Goal: Check status: Check status

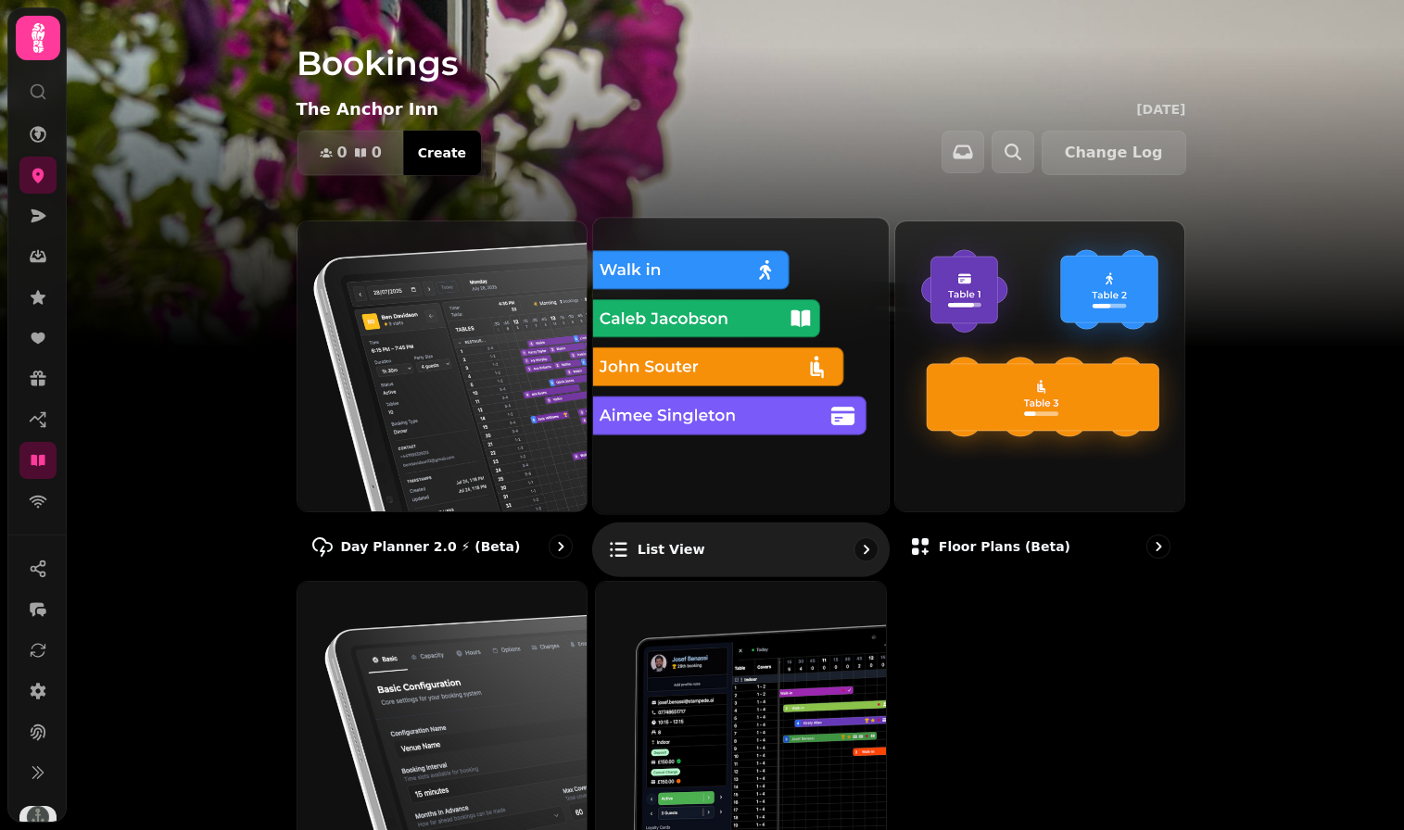
click at [718, 356] on img at bounding box center [740, 365] width 325 height 325
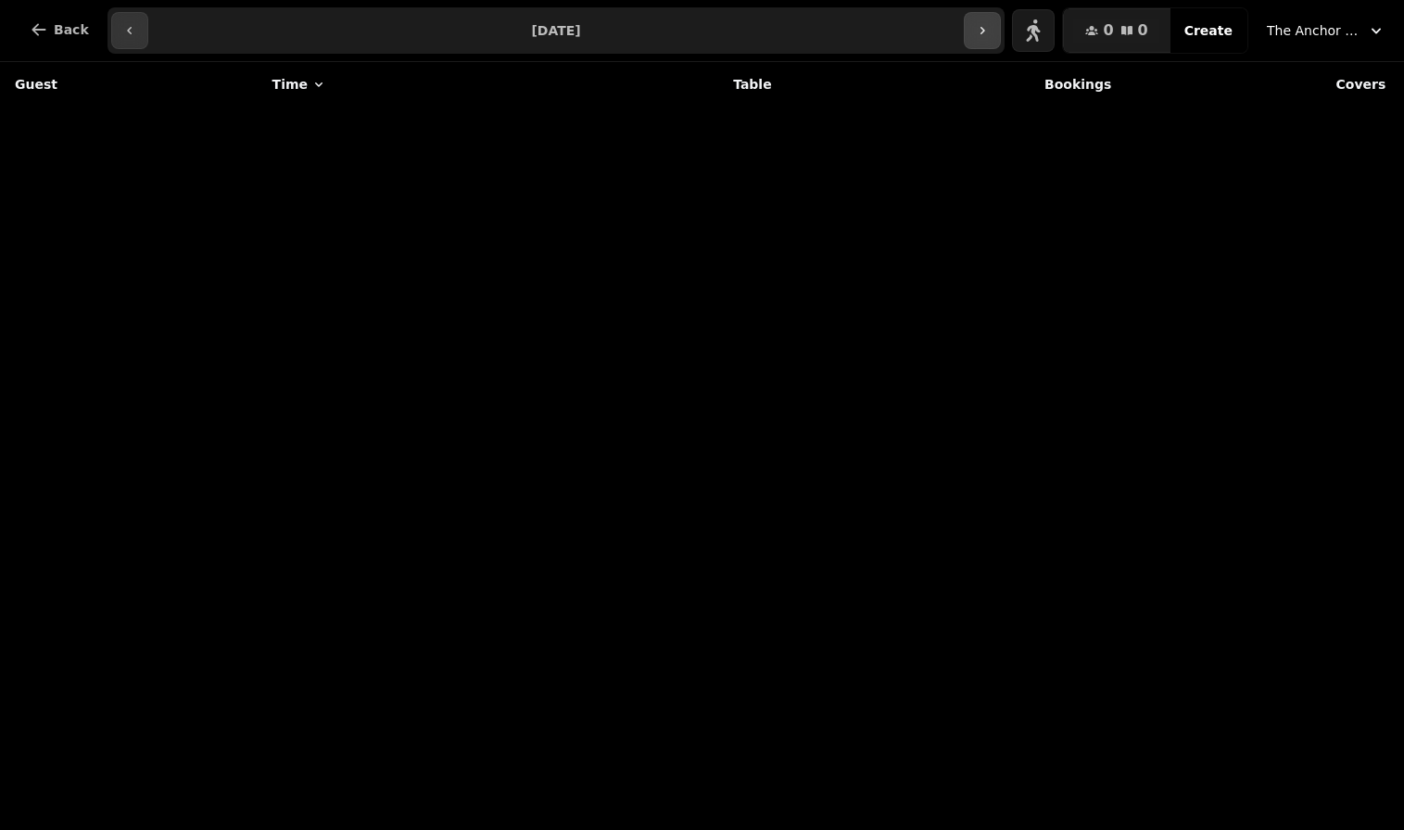
click at [983, 28] on icon "button" at bounding box center [982, 30] width 15 height 15
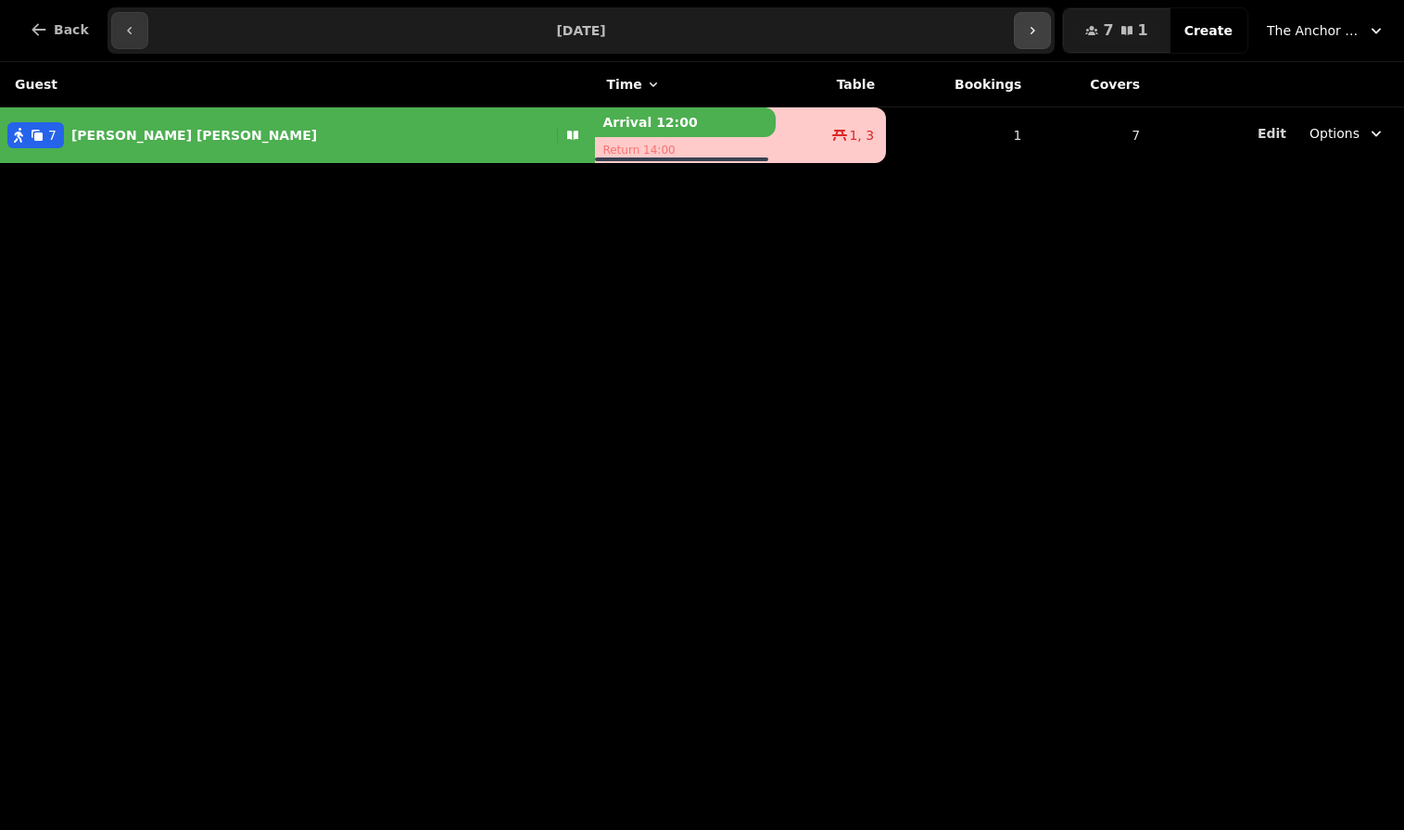
click at [1049, 39] on button "button" at bounding box center [1031, 30] width 37 height 37
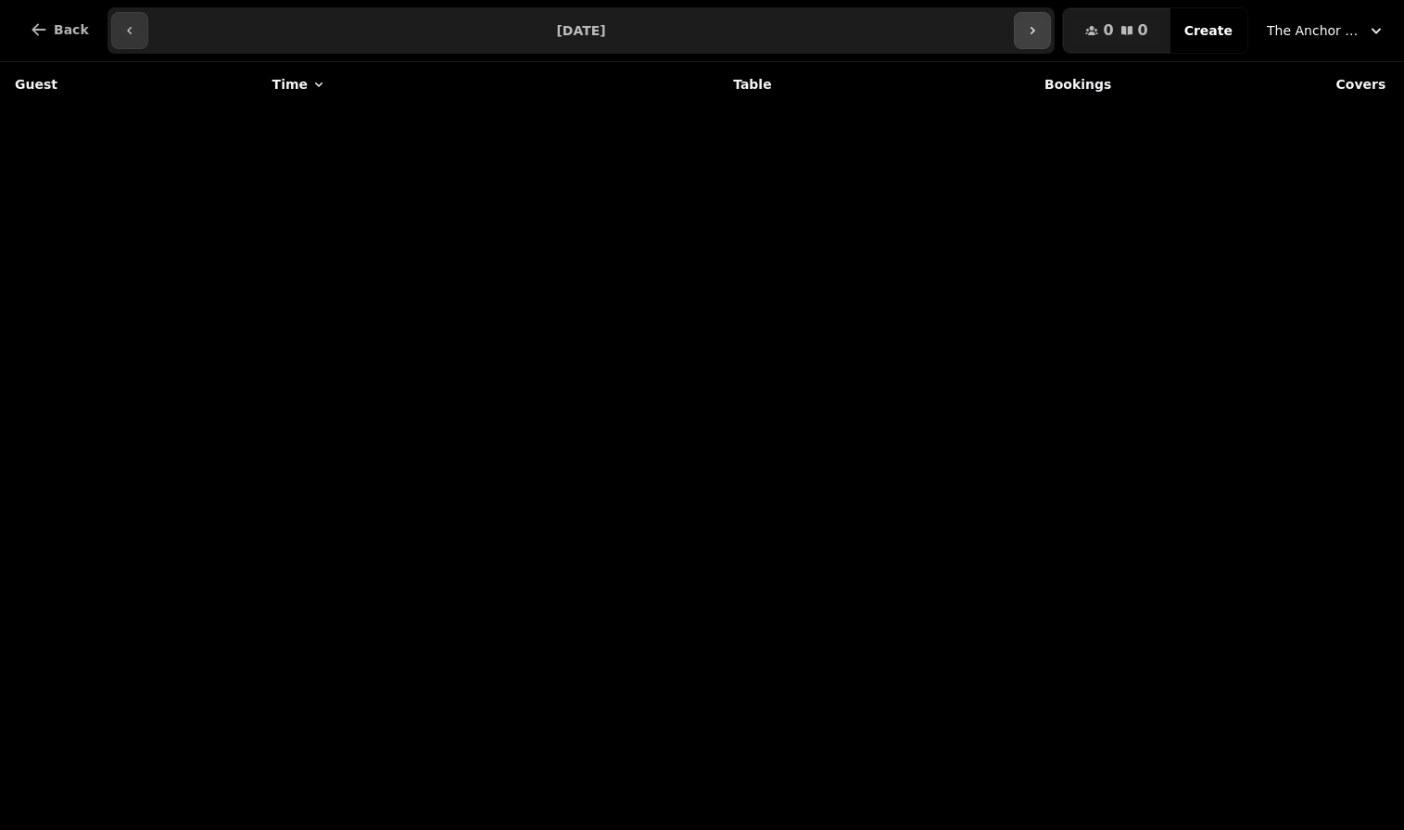
click at [1049, 39] on button "button" at bounding box center [1031, 30] width 37 height 37
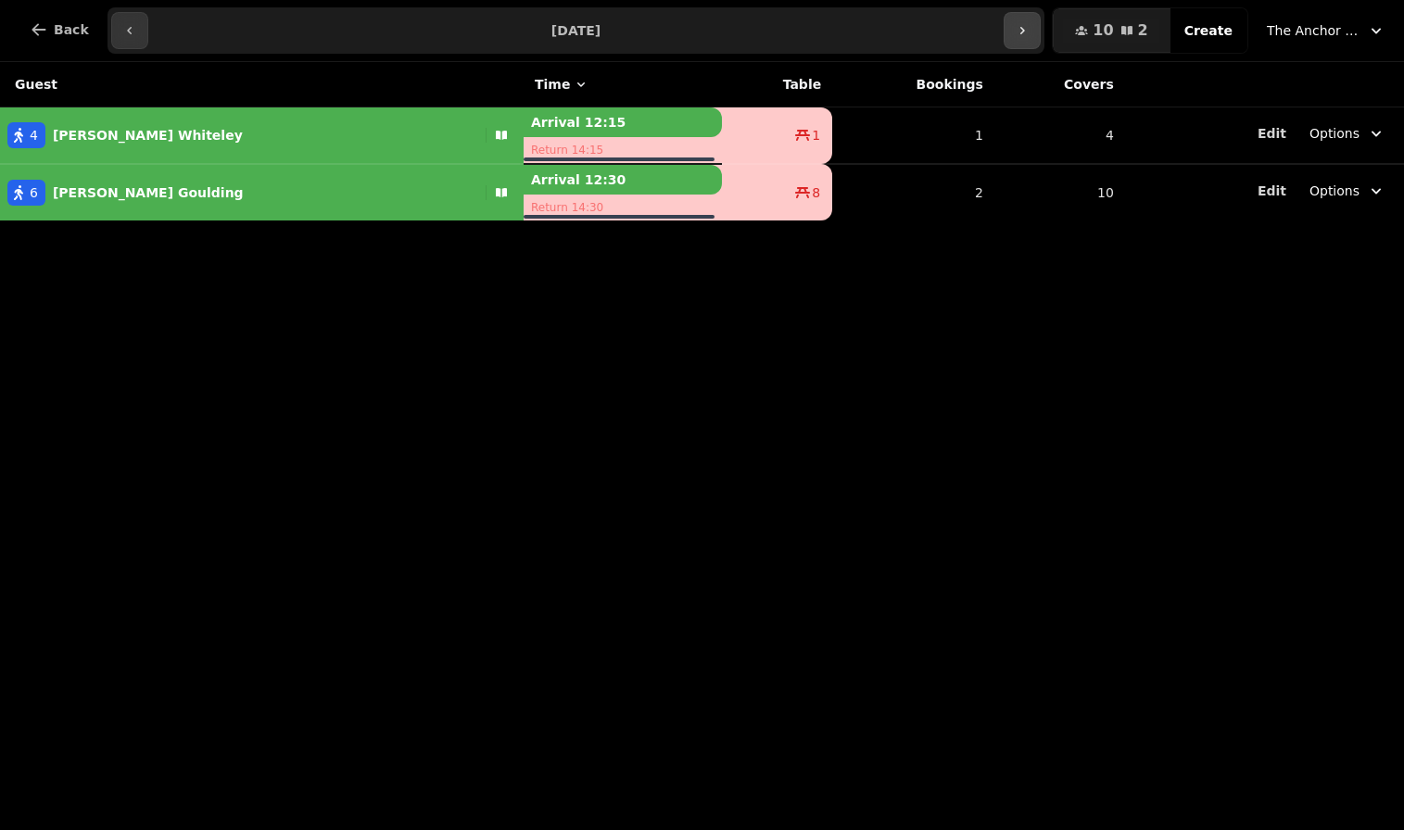
click at [1040, 39] on button "button" at bounding box center [1021, 30] width 37 height 37
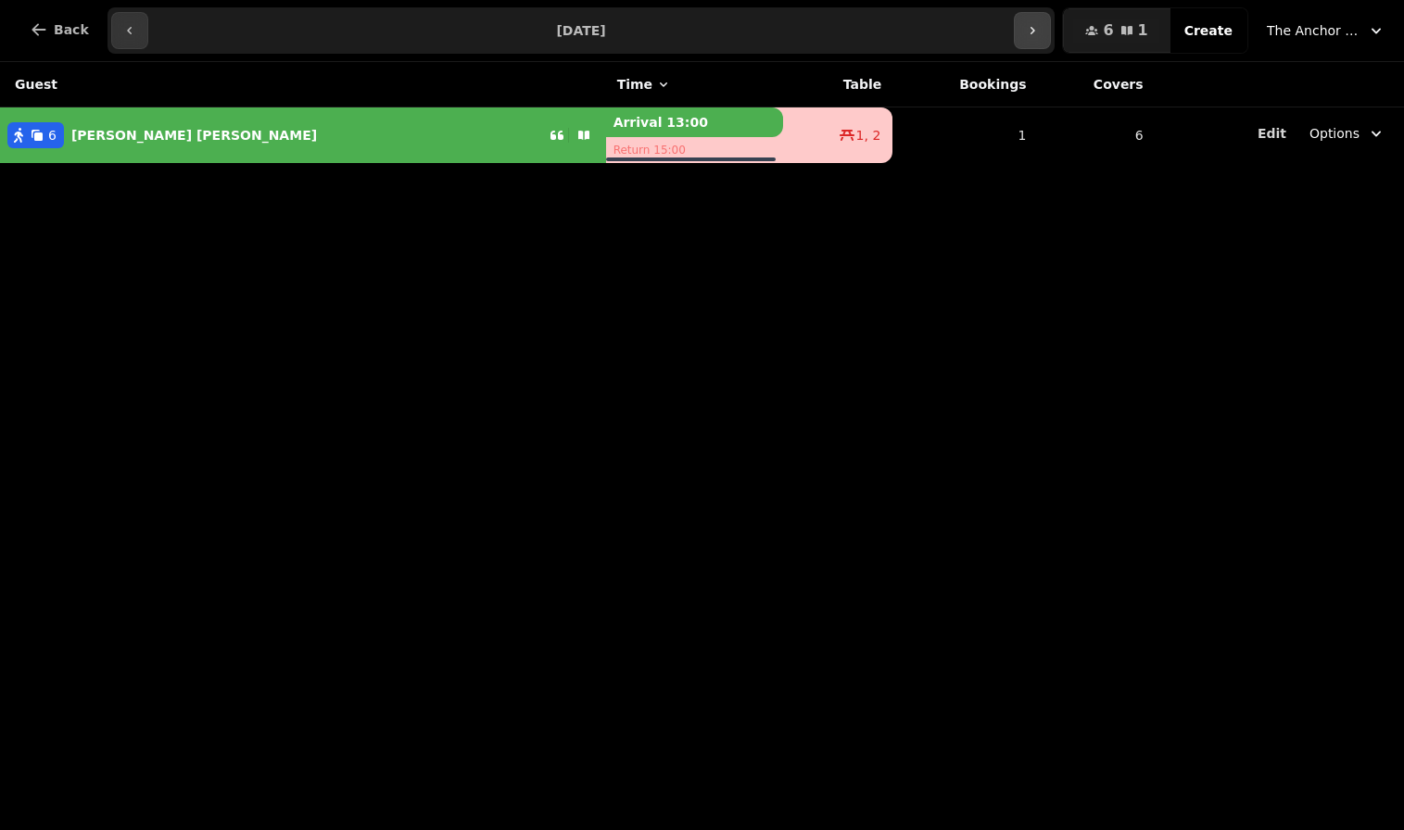
click at [1046, 39] on button "button" at bounding box center [1031, 30] width 37 height 37
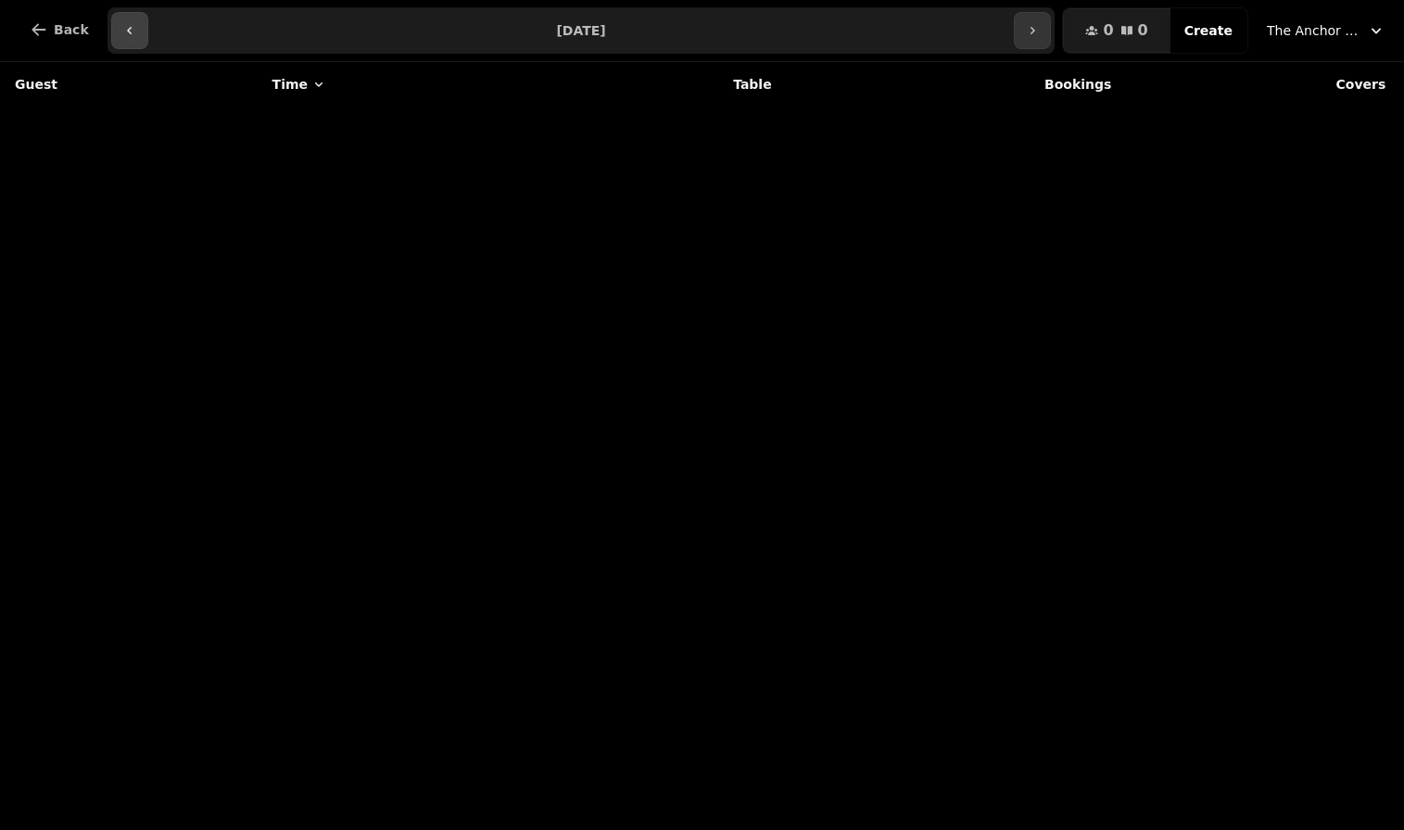
click at [133, 20] on button "button" at bounding box center [129, 30] width 37 height 37
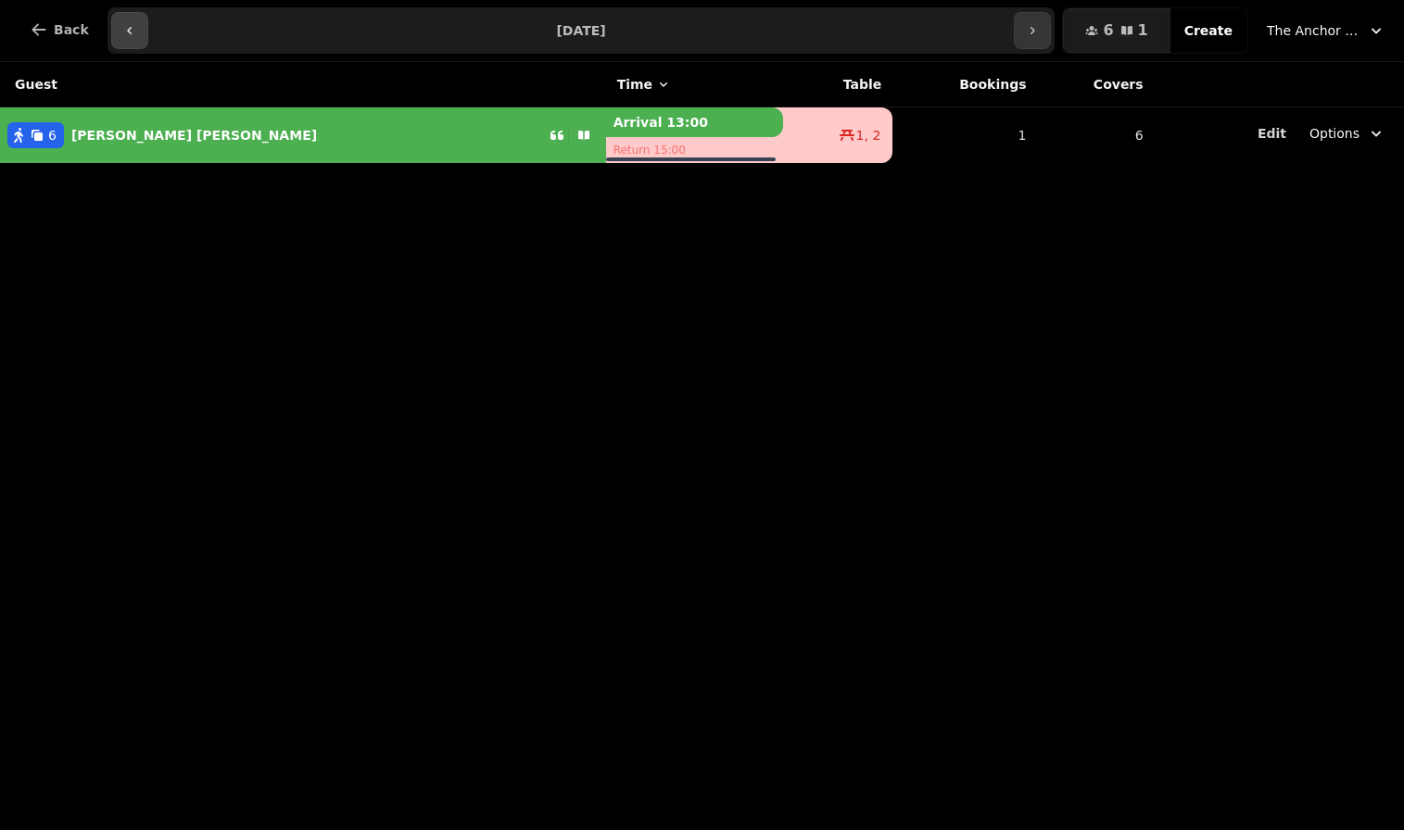
click at [133, 20] on button "button" at bounding box center [129, 30] width 37 height 37
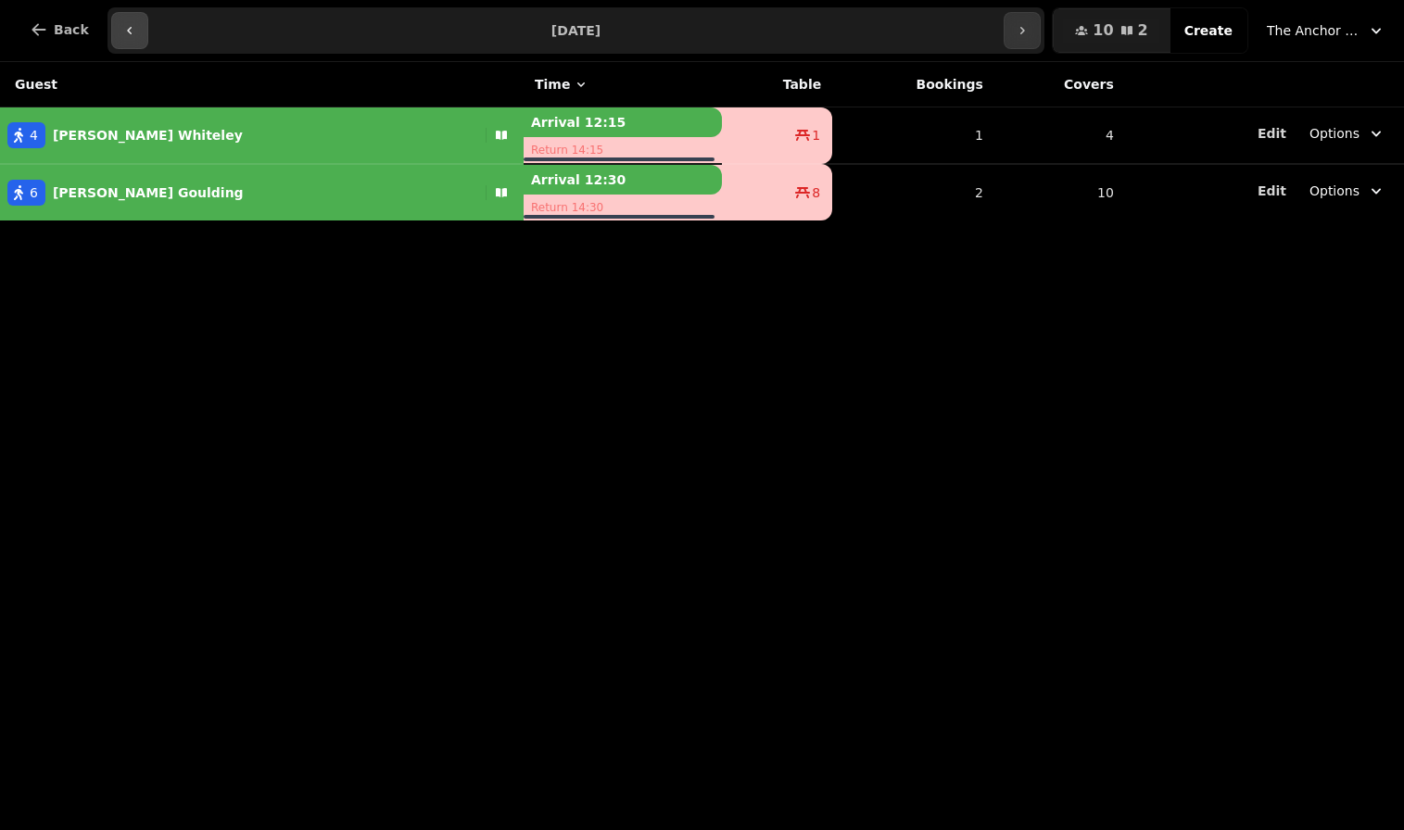
click at [132, 20] on button "button" at bounding box center [129, 30] width 37 height 37
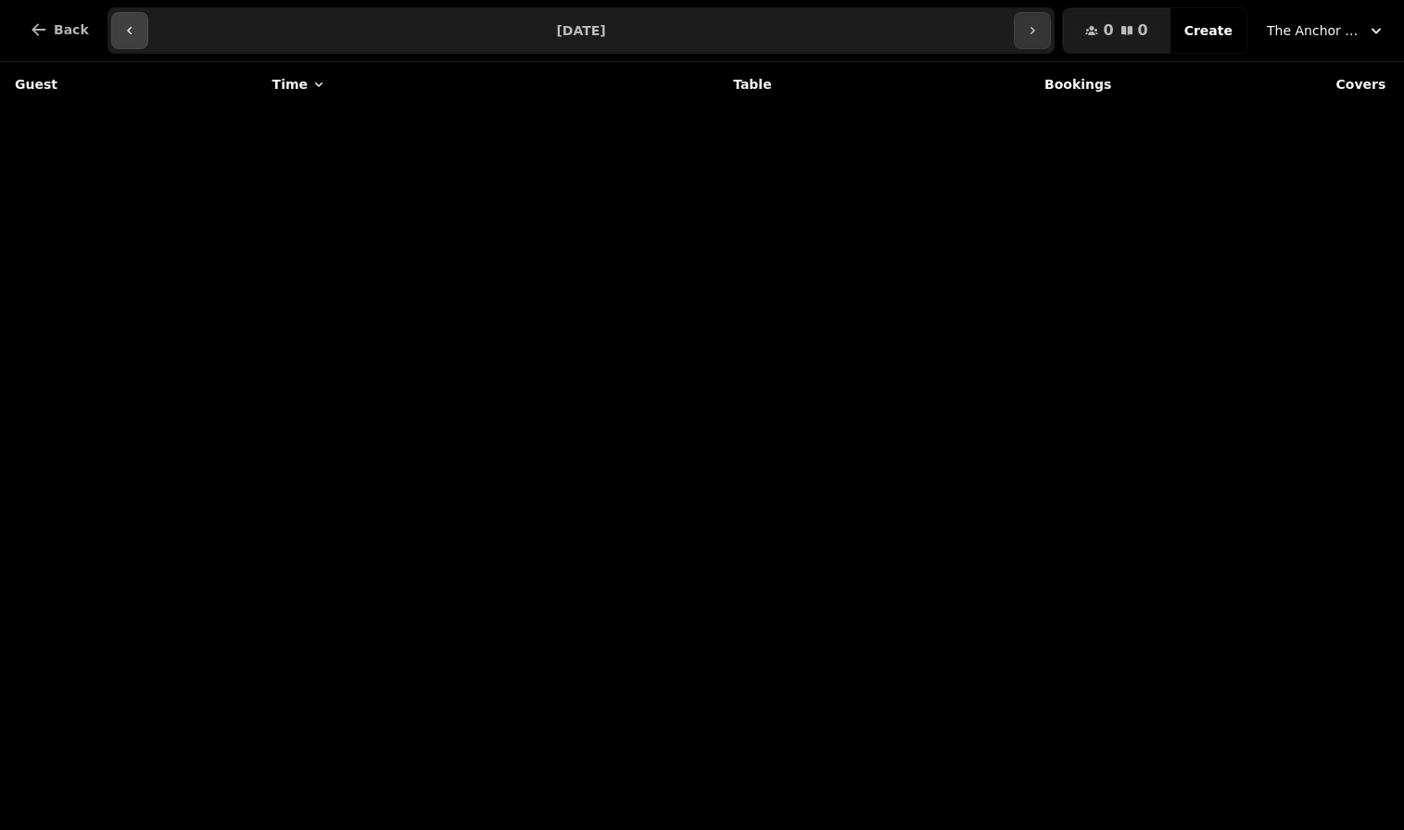
click at [132, 20] on button "button" at bounding box center [129, 30] width 37 height 37
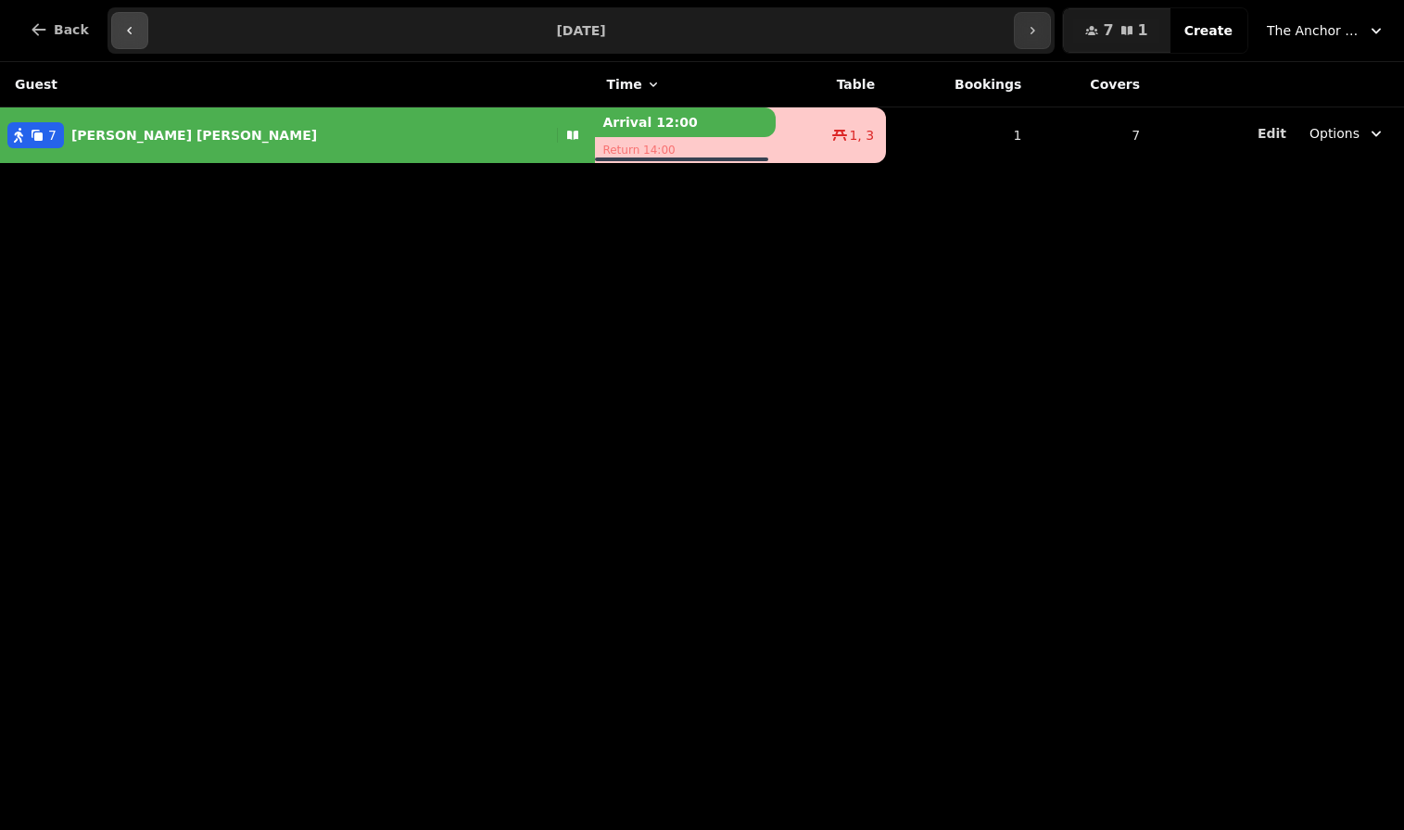
click at [132, 20] on button "button" at bounding box center [129, 30] width 37 height 37
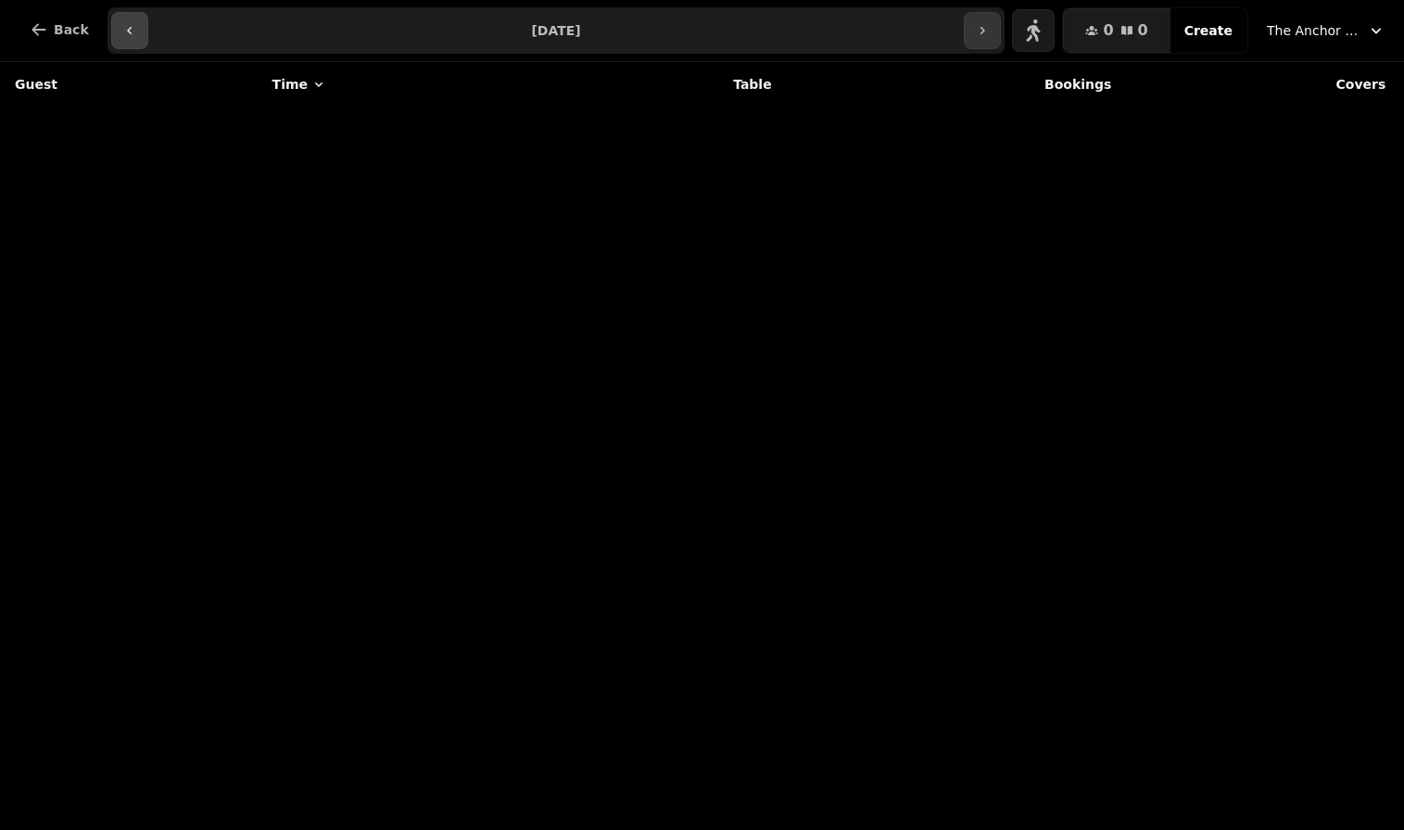
click at [132, 20] on button "button" at bounding box center [129, 30] width 37 height 37
type input "**********"
click at [66, 25] on span "Back" at bounding box center [71, 29] width 35 height 13
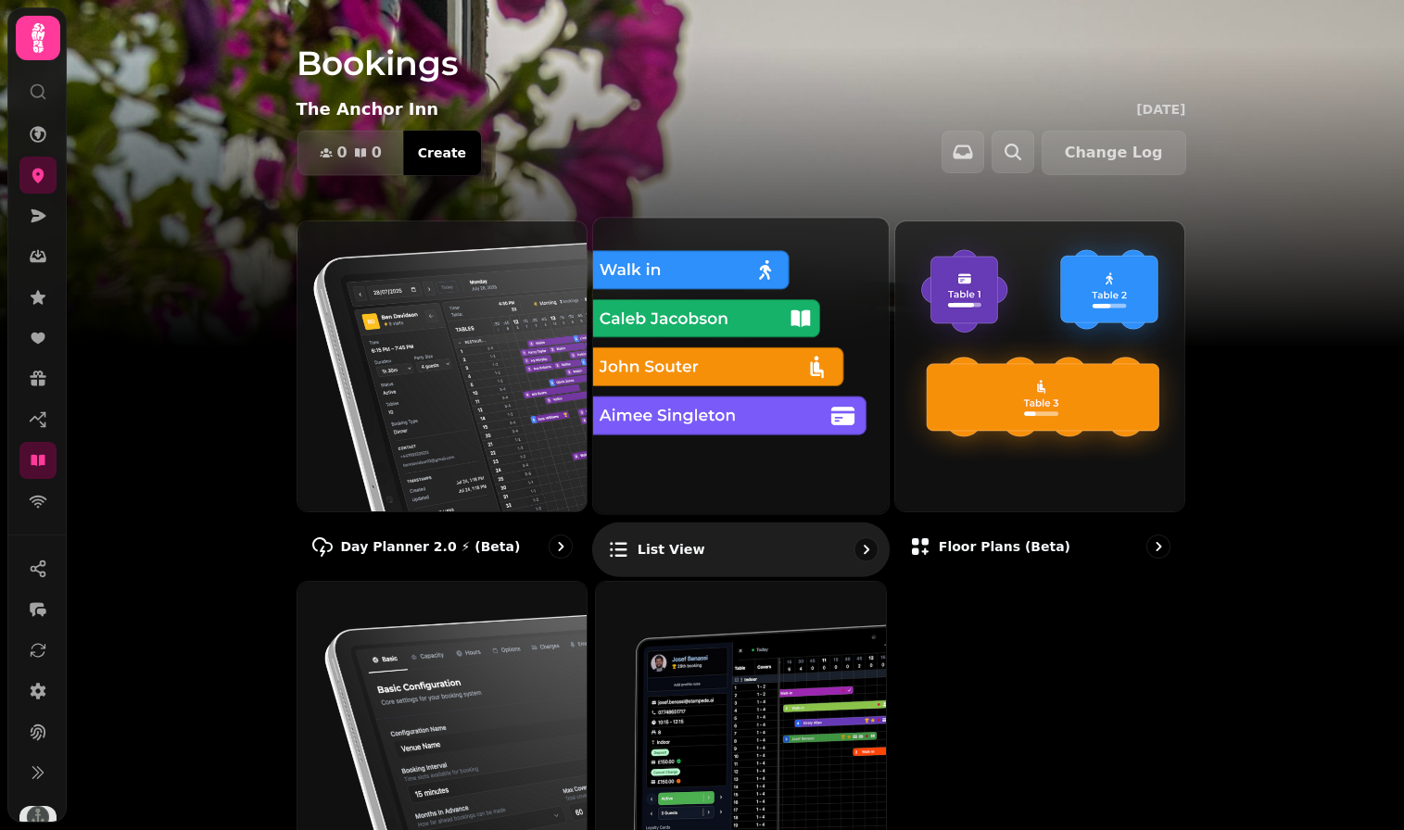
click at [664, 337] on img at bounding box center [740, 365] width 325 height 325
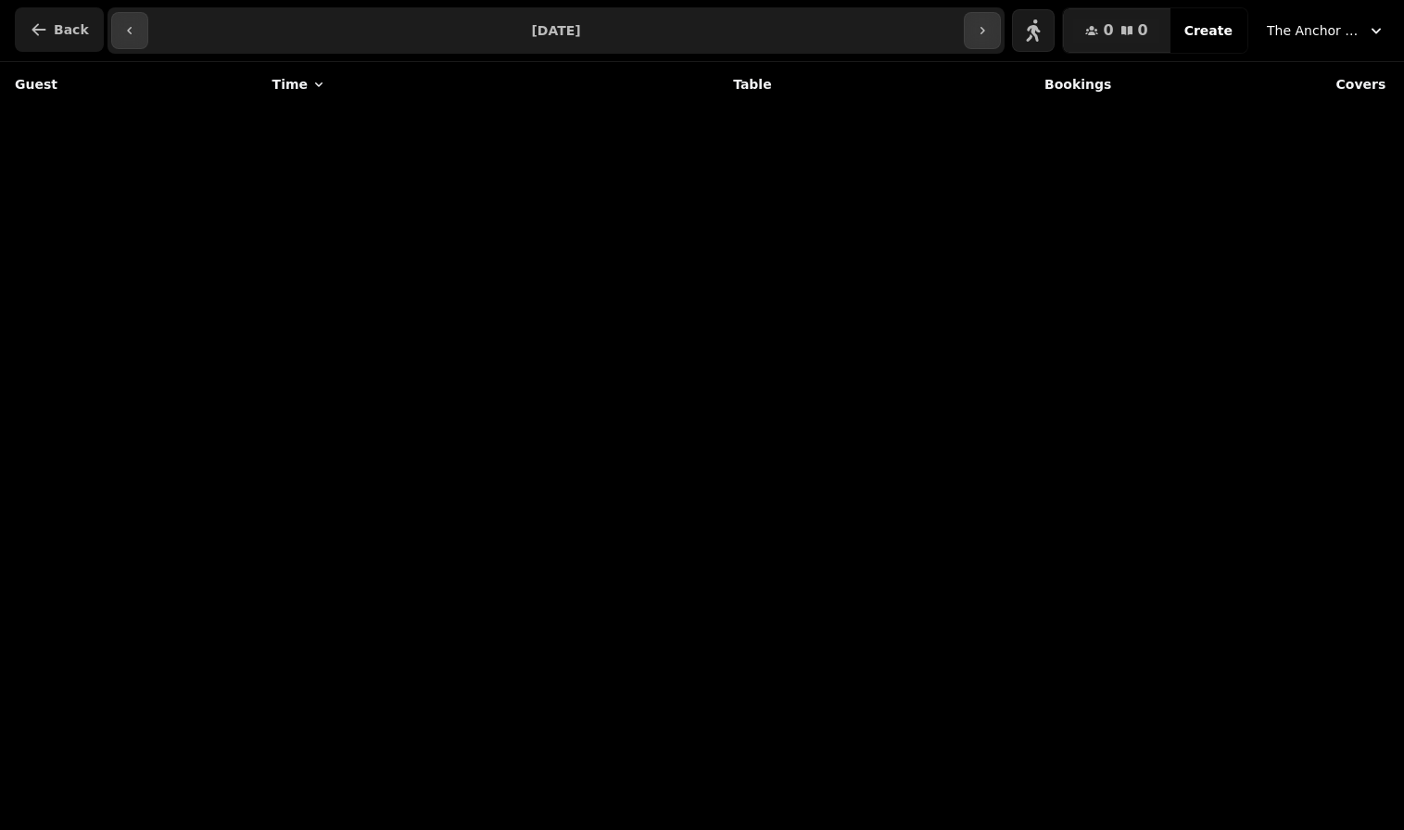
click at [51, 35] on button "Back" at bounding box center [59, 29] width 89 height 44
